Goal: Check status: Check status

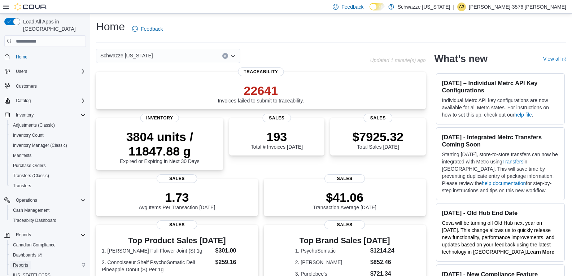
click at [21, 262] on span "Reports" at bounding box center [20, 265] width 15 height 6
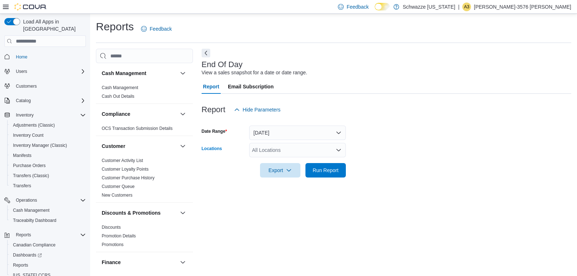
click at [335, 152] on div "All Locations" at bounding box center [297, 150] width 97 height 14
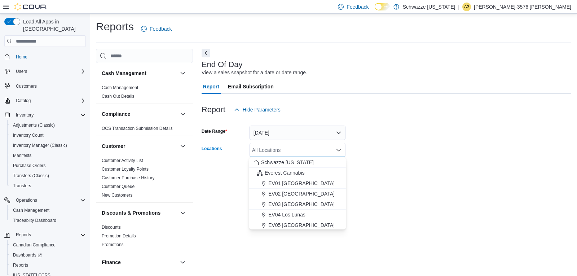
click at [295, 212] on span "EV04 Los Lunas" at bounding box center [287, 214] width 37 height 7
click at [390, 160] on div at bounding box center [387, 160] width 370 height 6
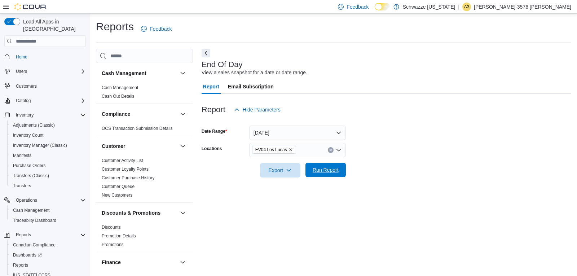
click at [331, 169] on span "Run Report" at bounding box center [326, 169] width 26 height 7
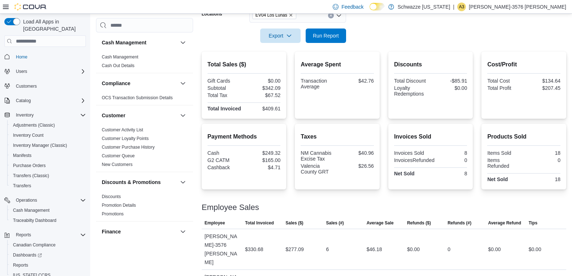
scroll to position [53, 0]
